Goal: Download file/media

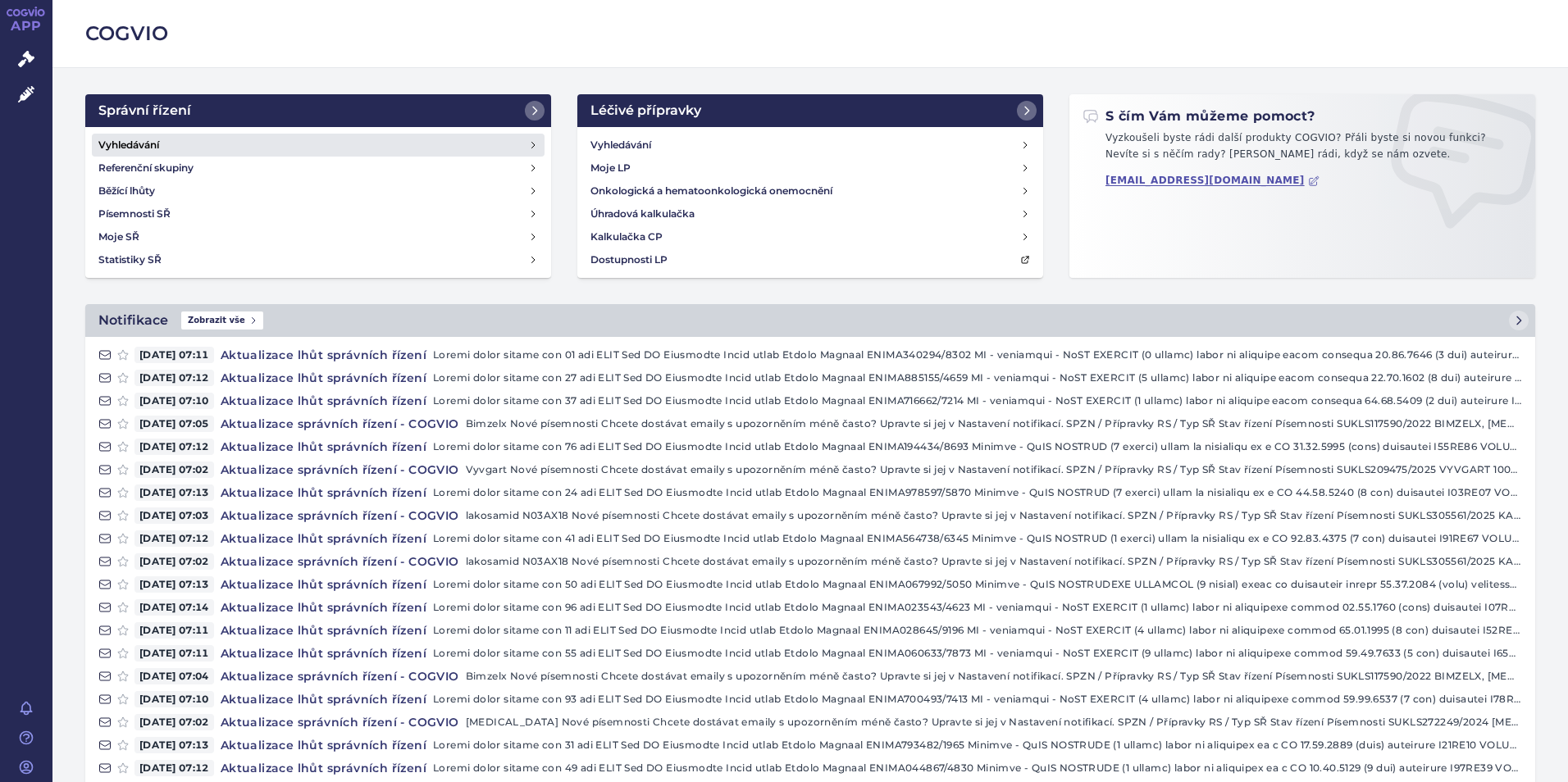
click at [157, 141] on h4 "Vyhledávání" at bounding box center [128, 145] width 61 height 16
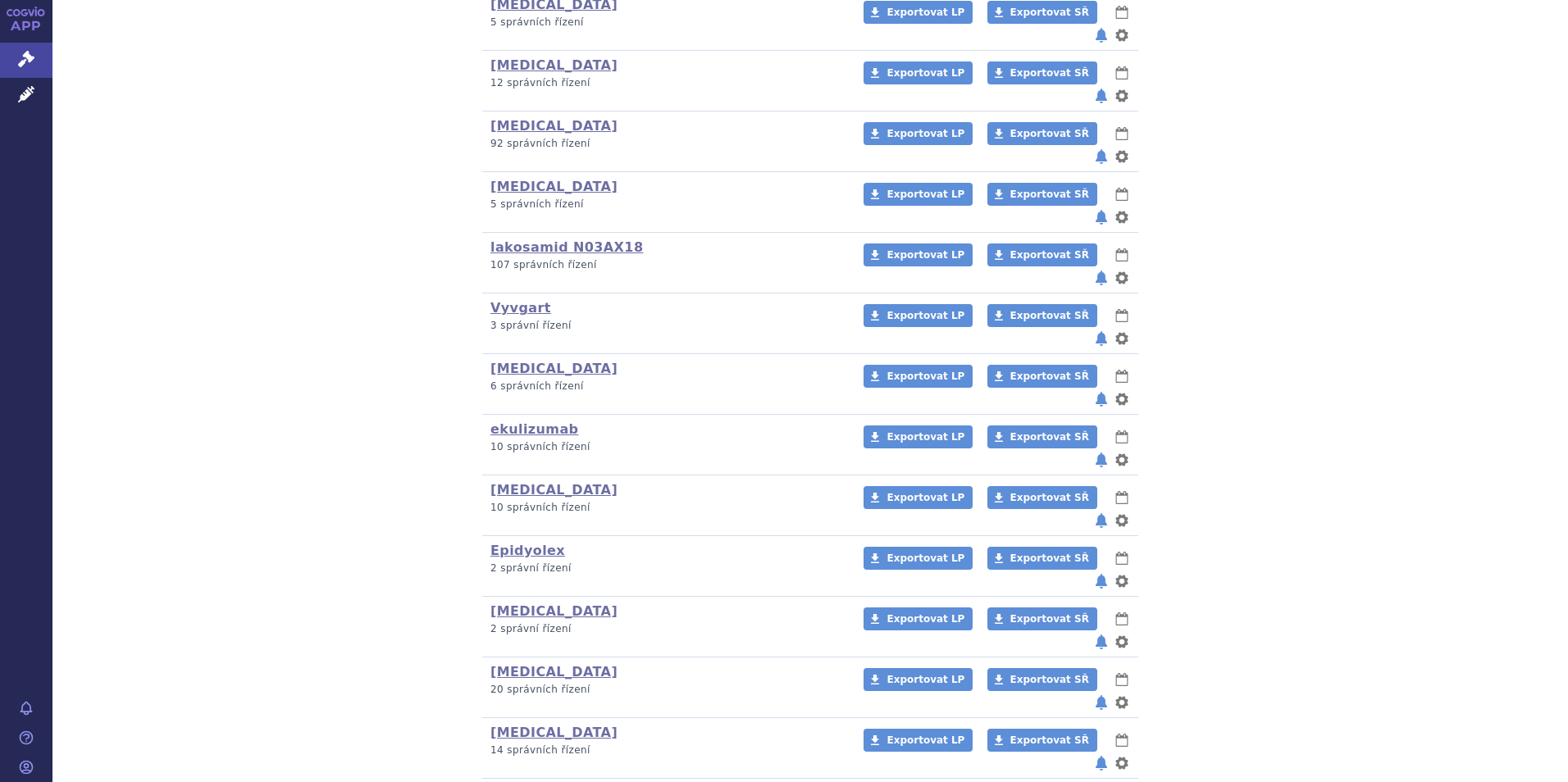
scroll to position [446, 0]
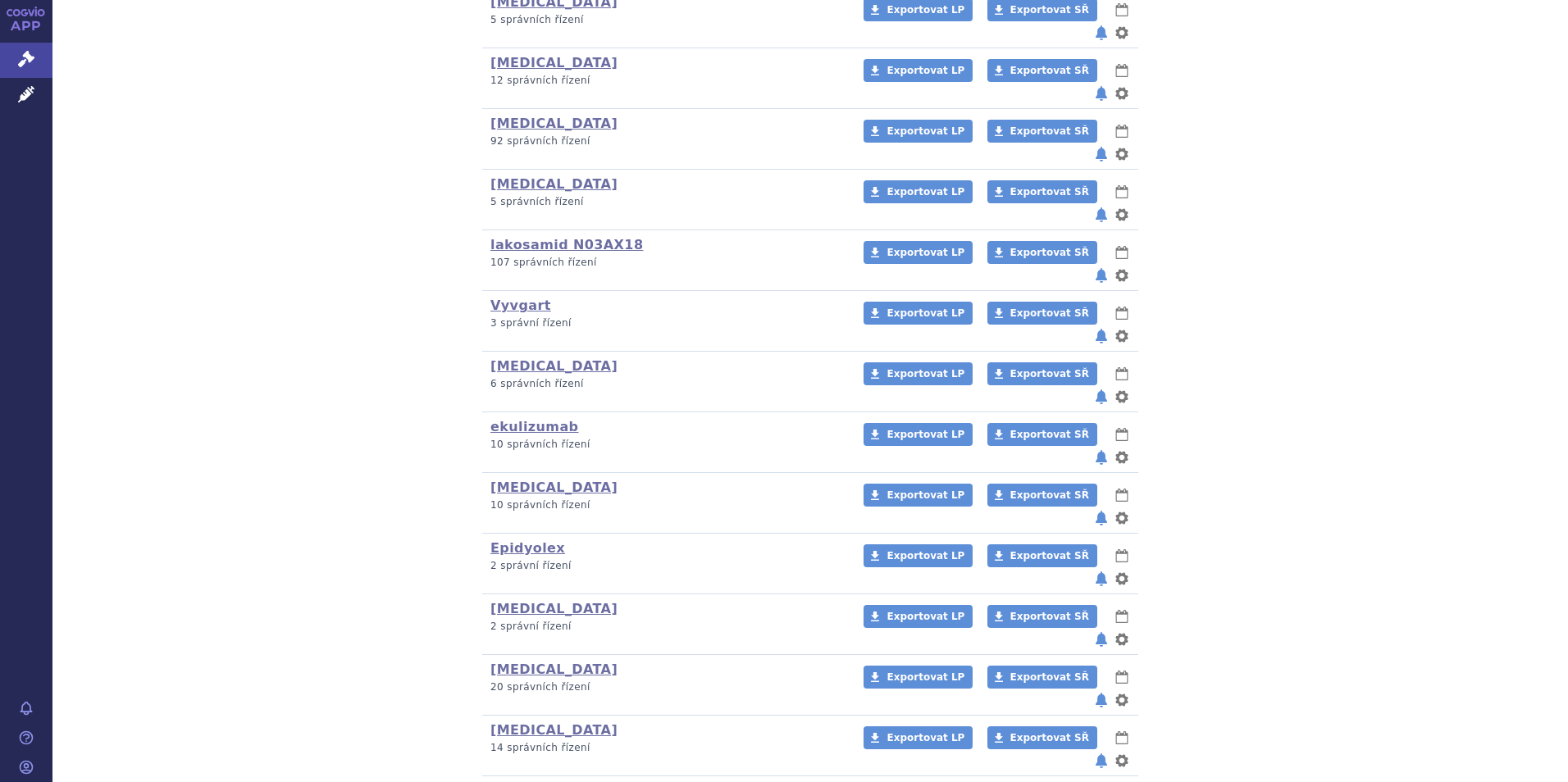
click at [520, 781] on link "Rystiggo" at bounding box center [524, 791] width 68 height 15
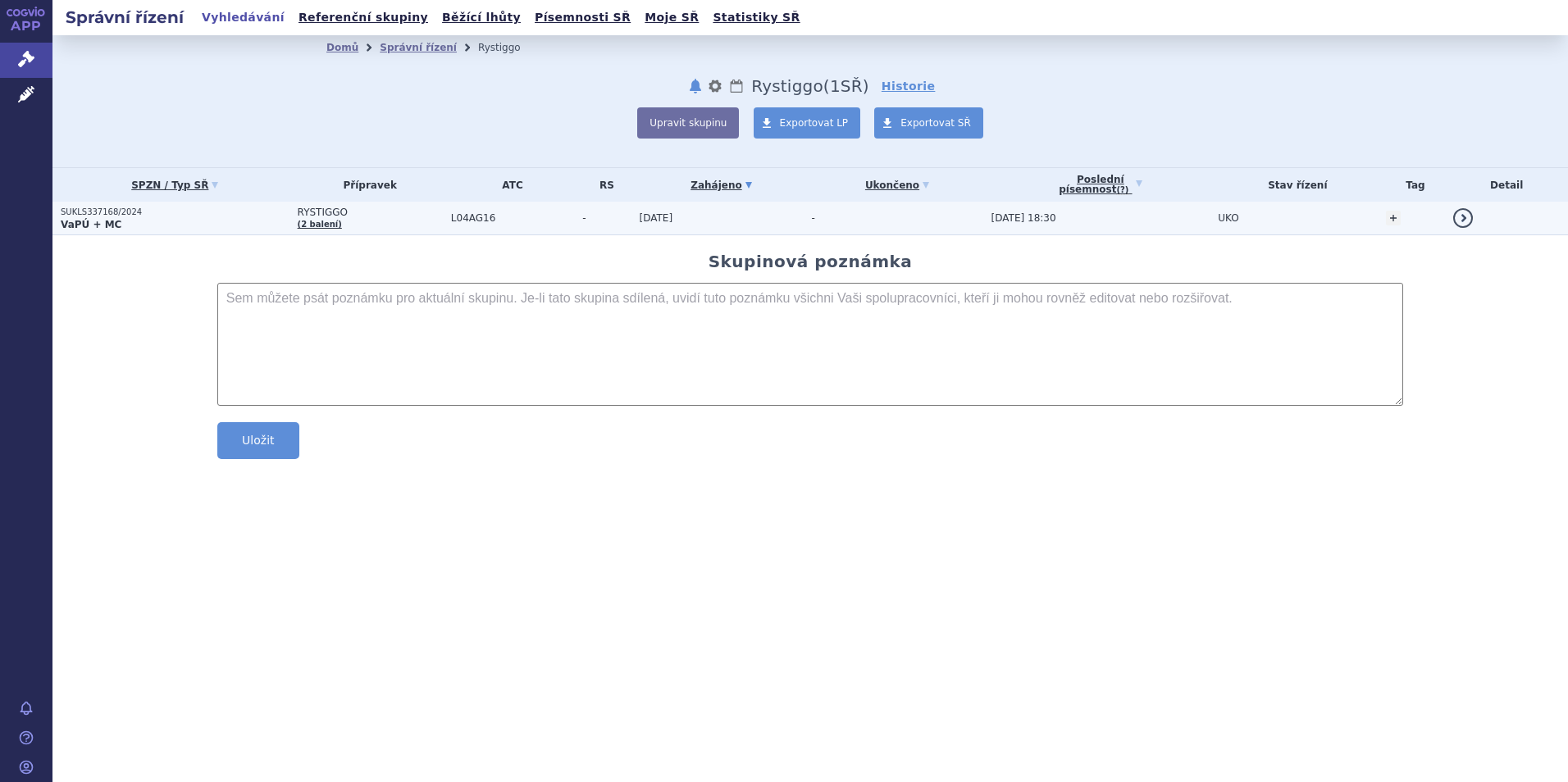
click at [95, 221] on strong "VaPÚ + MC" at bounding box center [91, 224] width 61 height 11
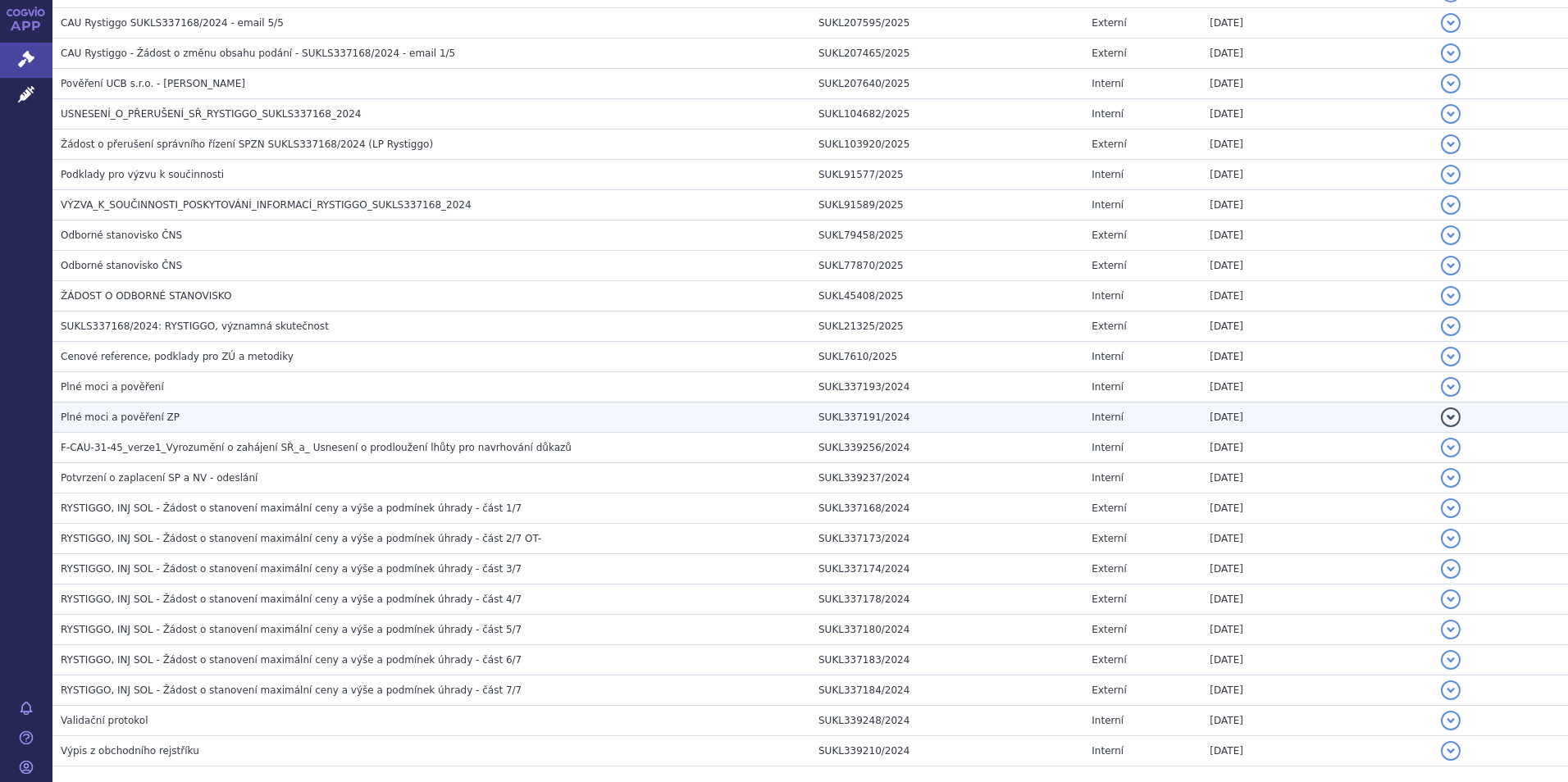
scroll to position [656, 0]
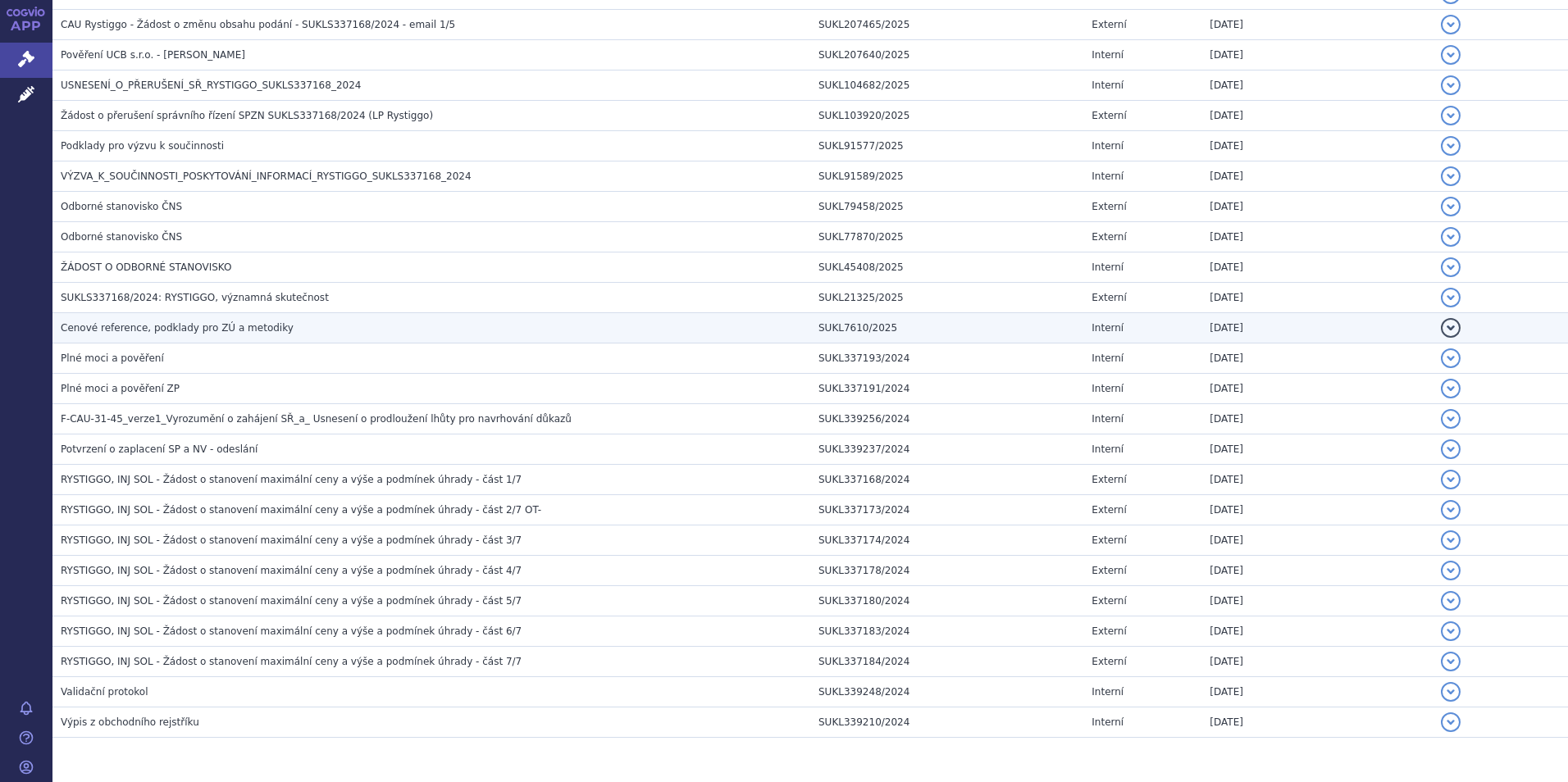
click at [138, 324] on span "Cenové reference, podklady pro ZÚ a metodiky" at bounding box center [177, 328] width 233 height 11
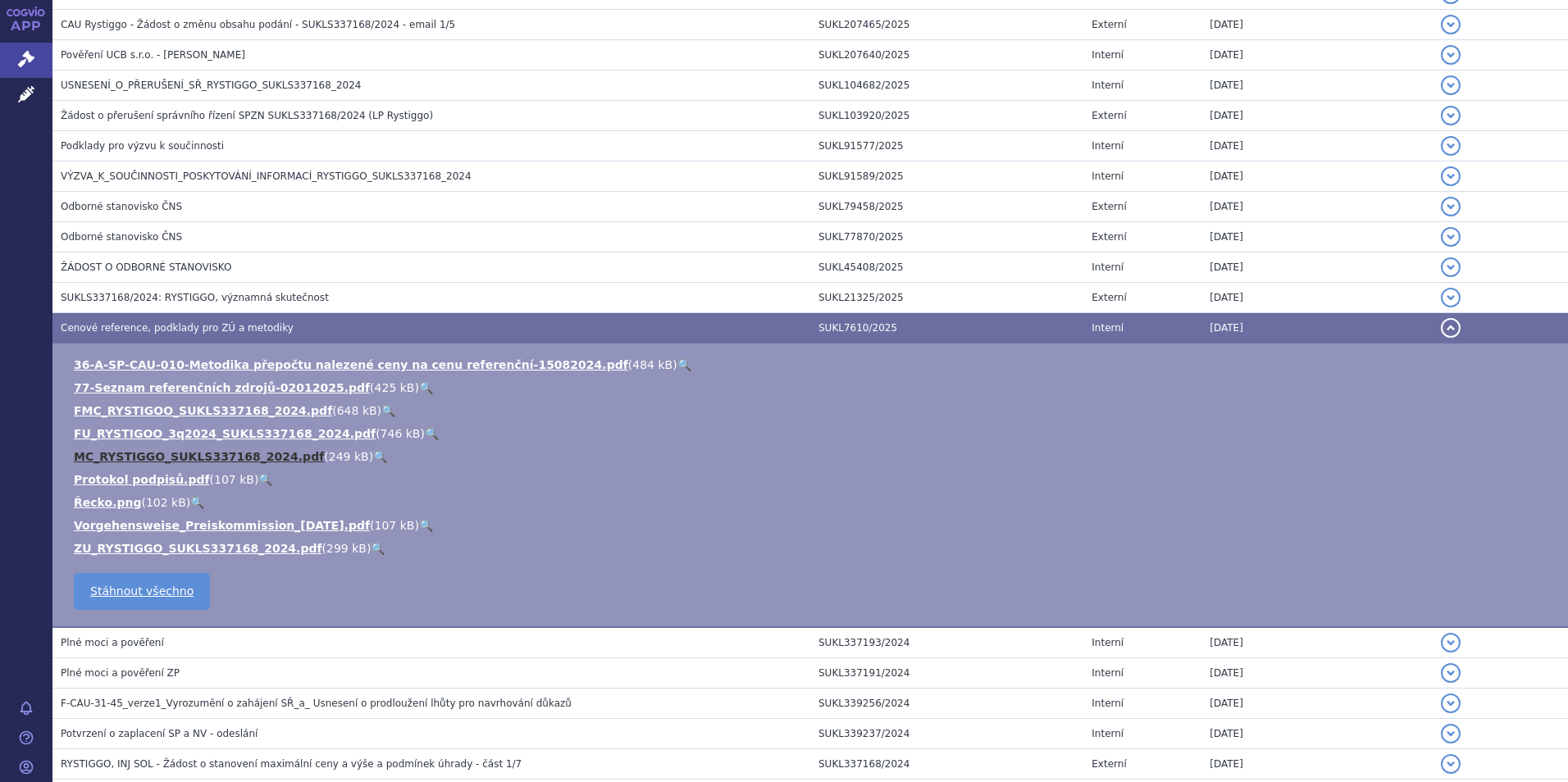
click at [118, 453] on link "MC_RYSTIGGO_SUKLS337168_2024.pdf" at bounding box center [198, 456] width 250 height 13
